Goal: Task Accomplishment & Management: Manage account settings

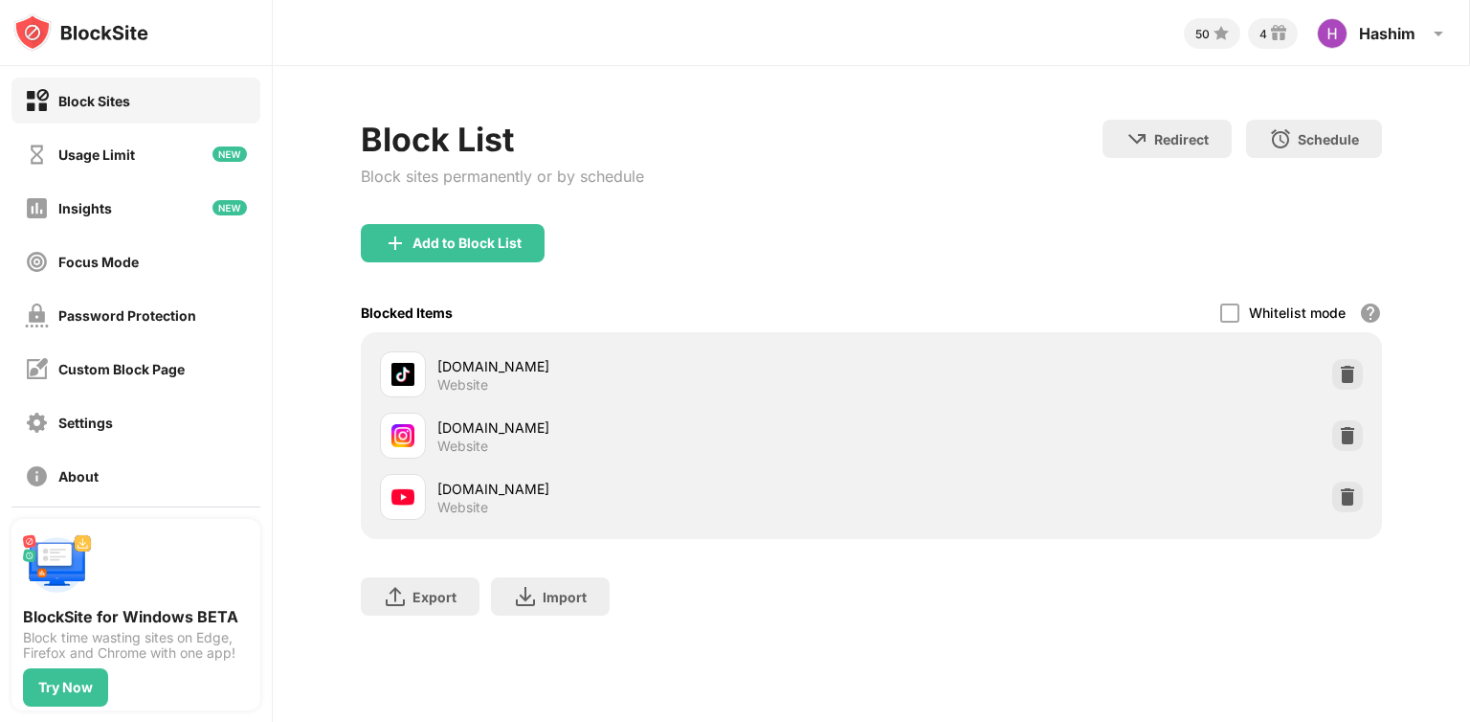
click at [1339, 430] on img at bounding box center [1347, 435] width 19 height 19
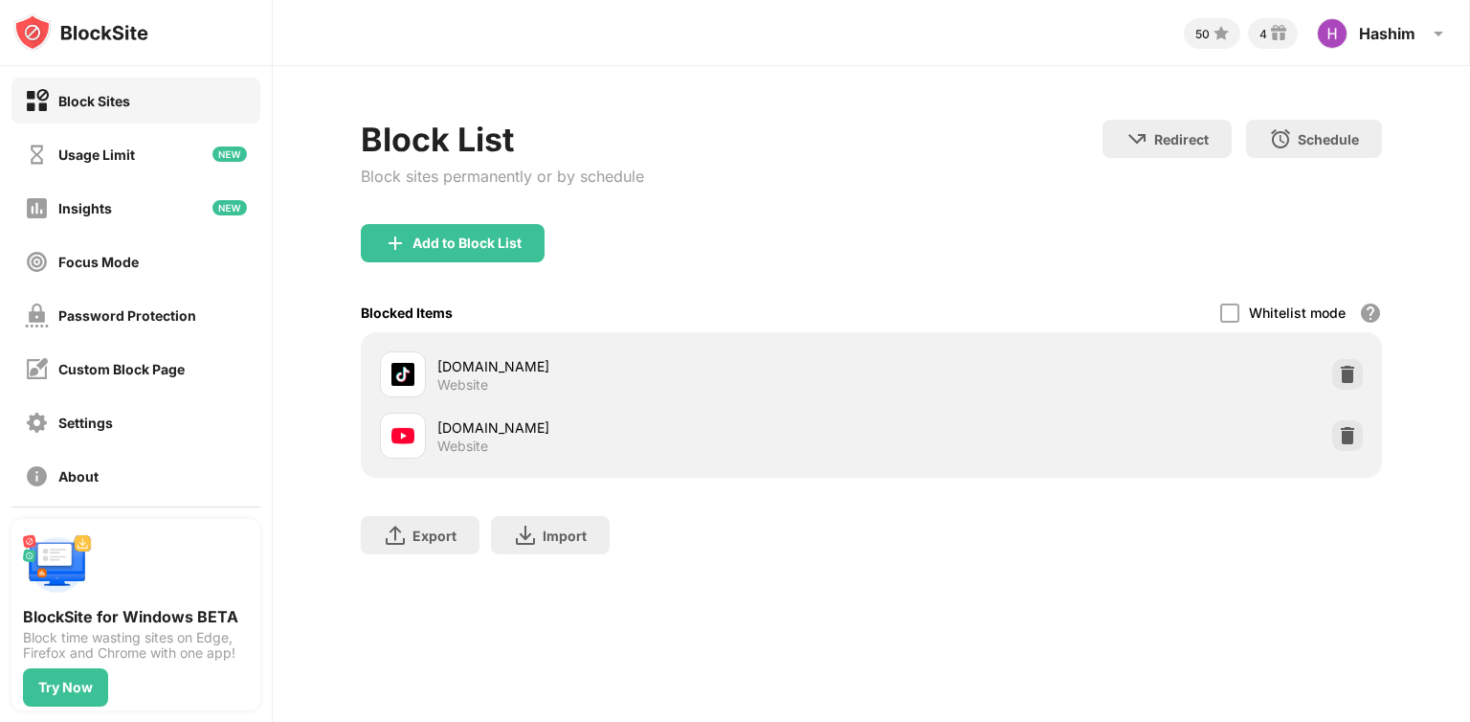
click at [1118, 595] on div "Block List Block sites permanently or by schedule Redirect Choose a site to be …" at bounding box center [871, 346] width 1197 height 561
click at [467, 246] on div "Add to Block List" at bounding box center [466, 242] width 109 height 15
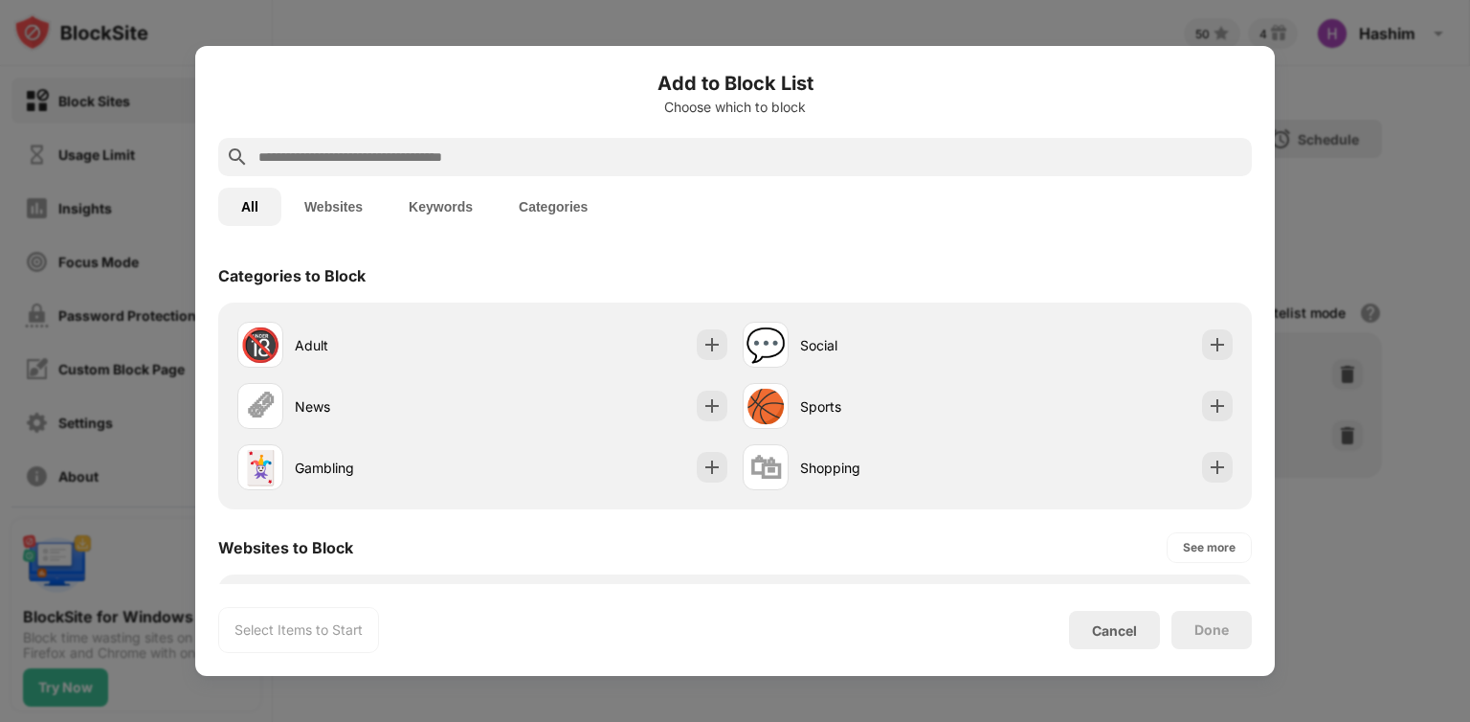
click at [532, 155] on input "text" at bounding box center [750, 156] width 988 height 23
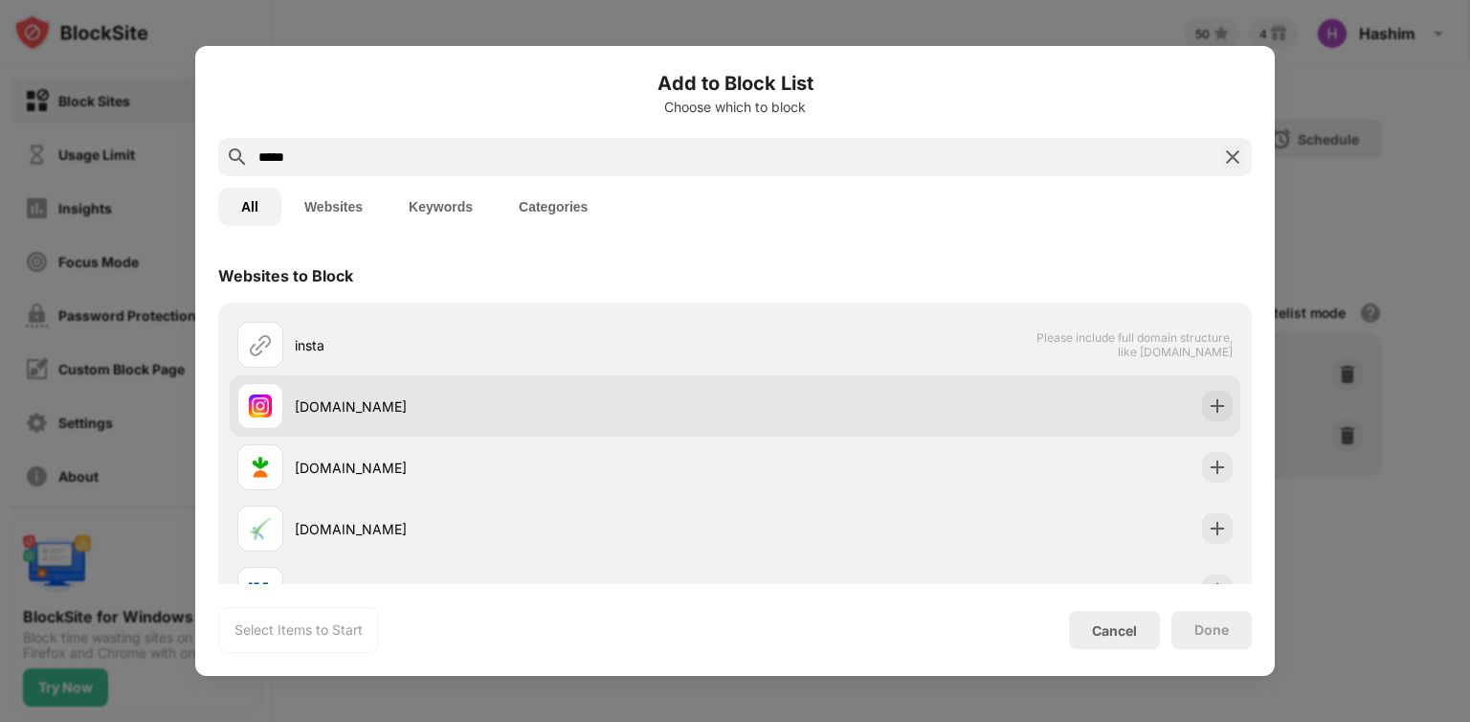
type input "*****"
click at [457, 379] on div "[DOMAIN_NAME]" at bounding box center [735, 405] width 1011 height 61
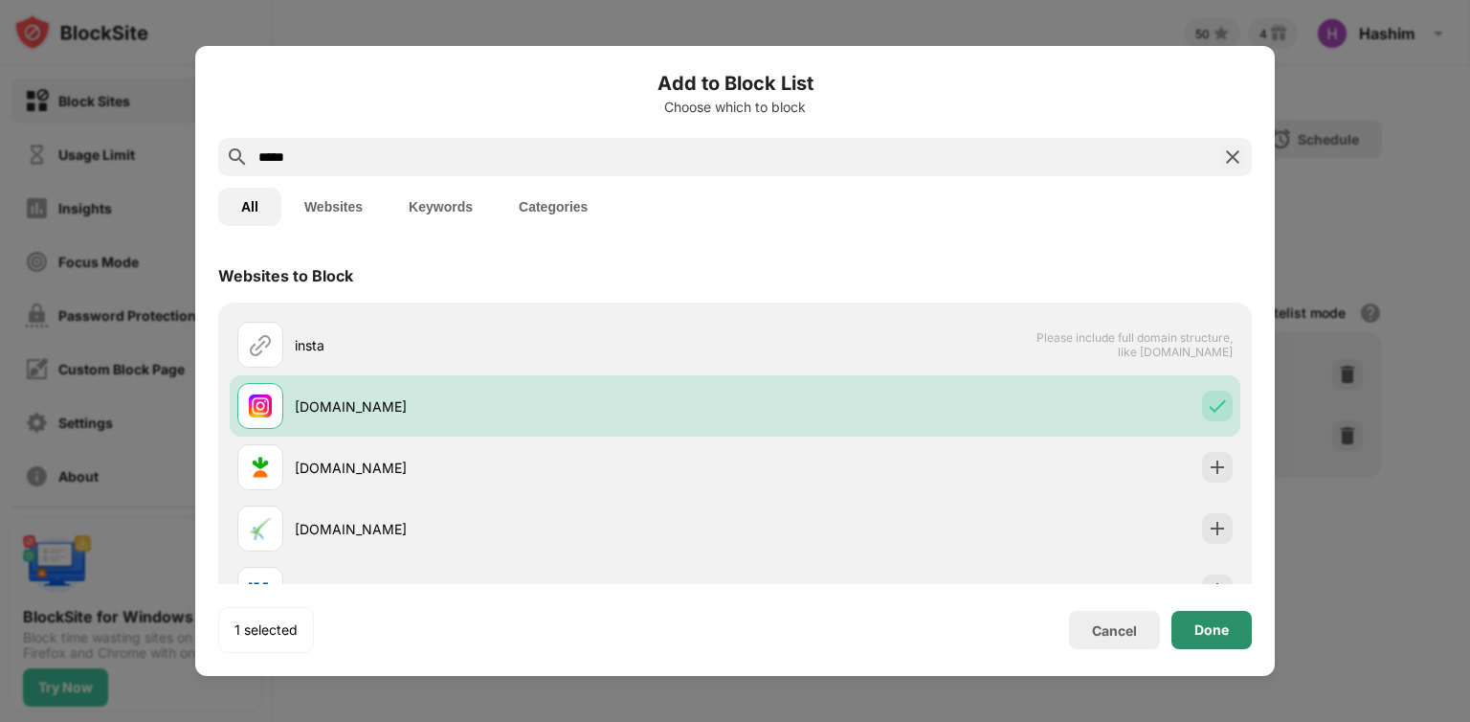
click at [1222, 628] on div "Done" at bounding box center [1211, 629] width 34 height 15
